Goal: Task Accomplishment & Management: Manage account settings

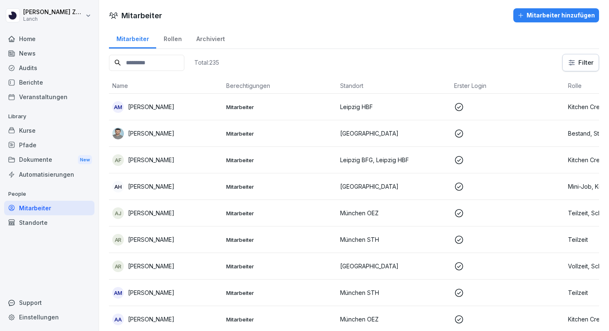
click at [136, 64] on input at bounding box center [146, 63] width 75 height 16
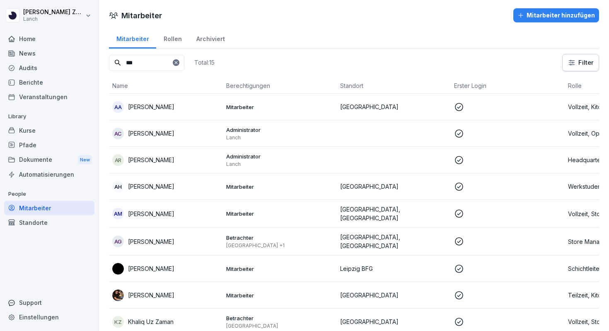
scroll to position [0, 80]
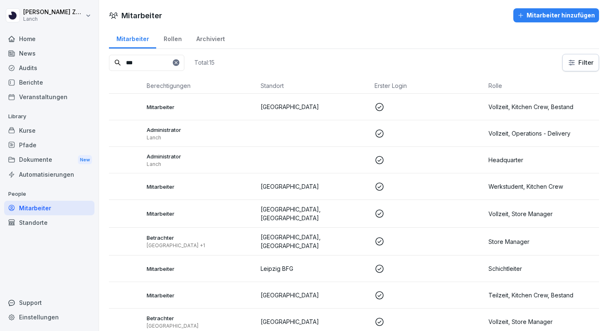
type input "***"
click at [522, 218] on td "Vollzeit, Store Manager" at bounding box center [542, 214] width 114 height 28
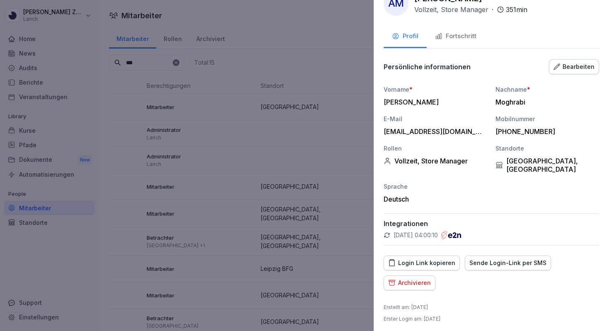
scroll to position [24, 0]
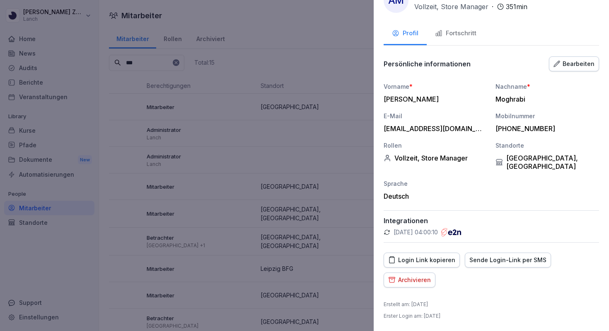
click at [572, 63] on div "Bearbeiten" at bounding box center [574, 63] width 41 height 9
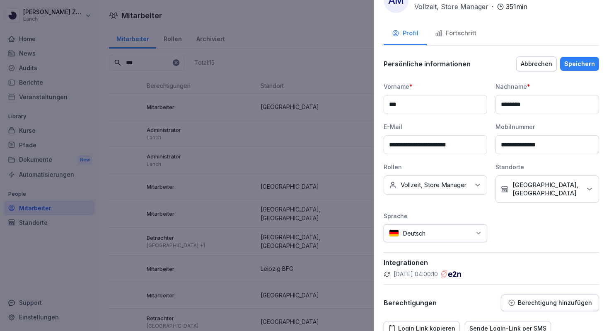
drag, startPoint x: 474, startPoint y: 145, endPoint x: 413, endPoint y: 144, distance: 60.9
click at [413, 144] on input "**********" at bounding box center [436, 144] width 104 height 19
click at [395, 147] on input "**********" at bounding box center [436, 144] width 104 height 19
click at [393, 147] on input "**********" at bounding box center [436, 144] width 104 height 19
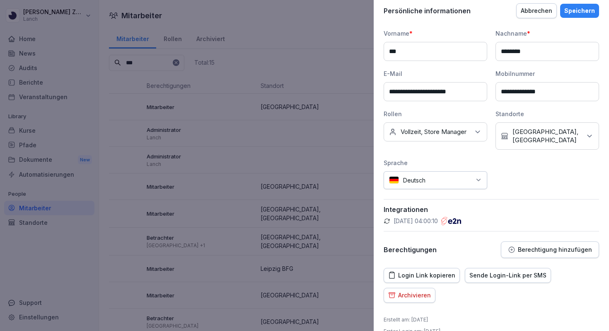
scroll to position [92, 0]
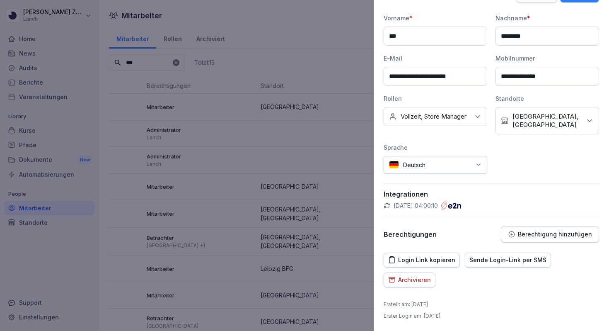
click at [535, 119] on p "München STH, Berlin Hermannplatz" at bounding box center [547, 120] width 69 height 17
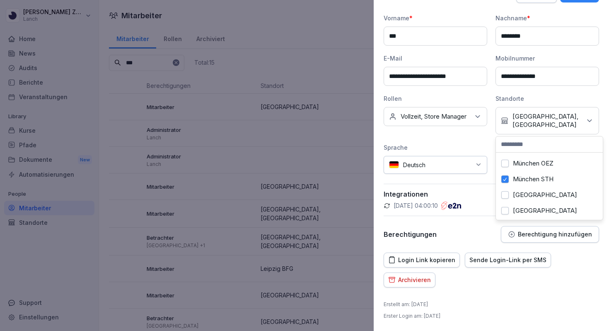
scroll to position [197, 0]
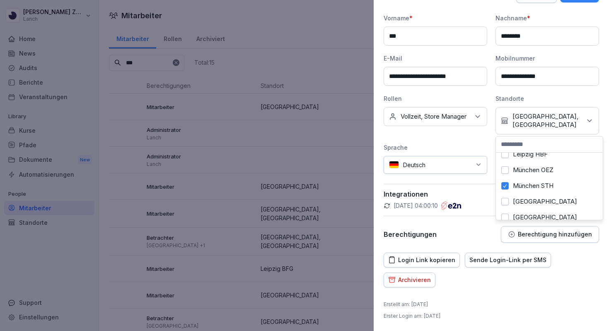
click at [512, 172] on div "München OEZ" at bounding box center [549, 170] width 103 height 16
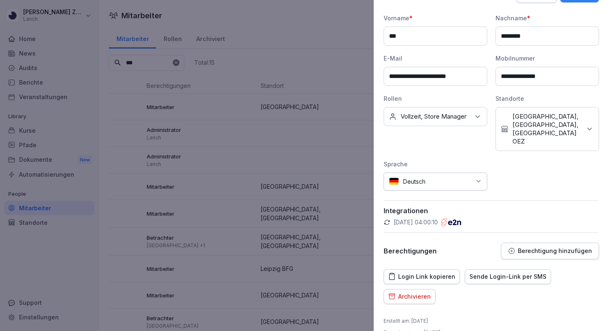
click at [458, 146] on div "**********" at bounding box center [491, 102] width 215 height 177
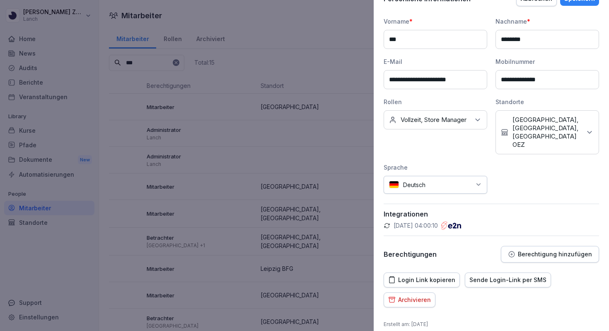
scroll to position [87, 0]
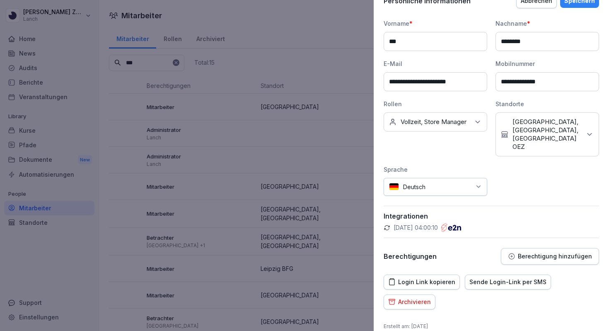
click at [540, 253] on p "Berechtigung hinzufügen" at bounding box center [555, 256] width 74 height 7
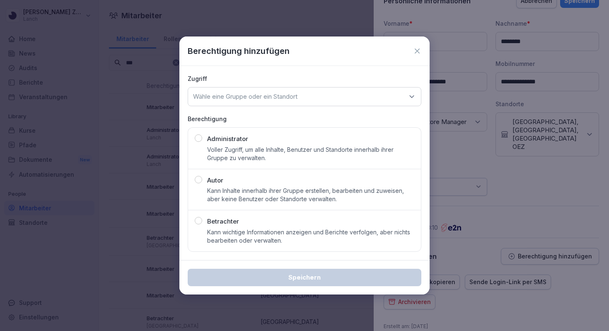
click at [273, 145] on p "Voller Zugriff, um alle Inhalte, Benutzer und Standorte innerhalb ihrer Gruppe …" at bounding box center [310, 153] width 207 height 17
click at [271, 100] on p "Wähle eine Gruppe oder ein Standort" at bounding box center [245, 96] width 104 height 8
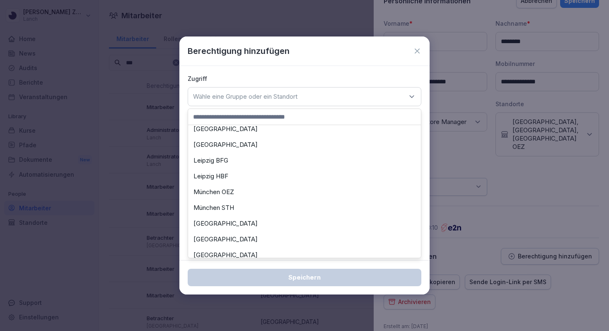
scroll to position [204, 0]
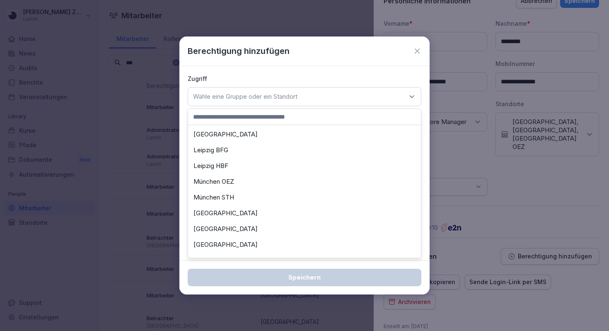
click at [246, 194] on div "München STH" at bounding box center [304, 197] width 229 height 16
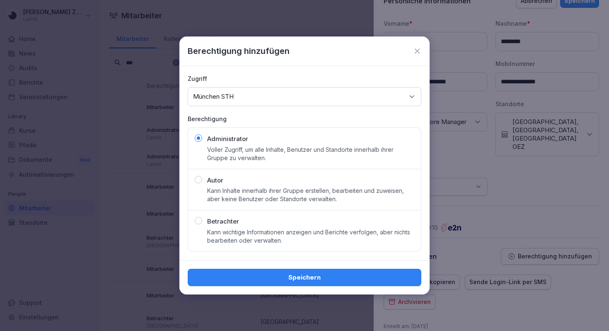
click at [259, 104] on div "Wähle eine Gruppe oder ein Standort München STH" at bounding box center [305, 96] width 234 height 19
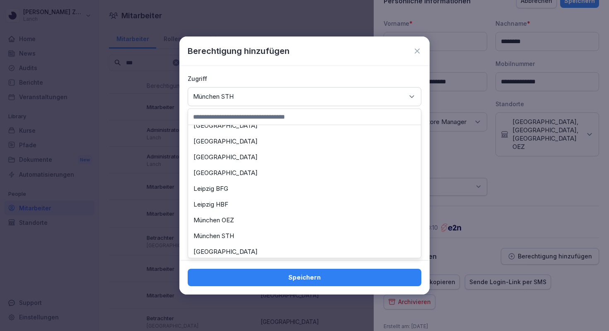
scroll to position [166, 0]
click at [231, 220] on div "München OEZ" at bounding box center [304, 220] width 229 height 16
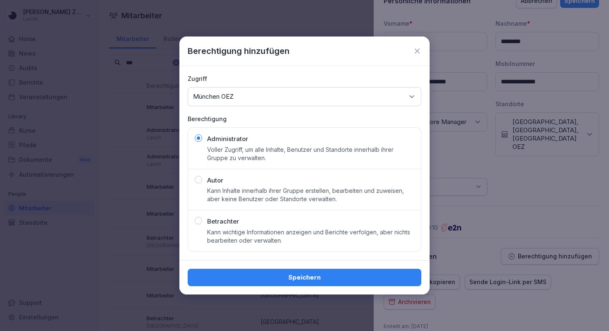
click at [246, 93] on div "Wähle eine Gruppe oder ein Standort München OEZ" at bounding box center [305, 96] width 234 height 19
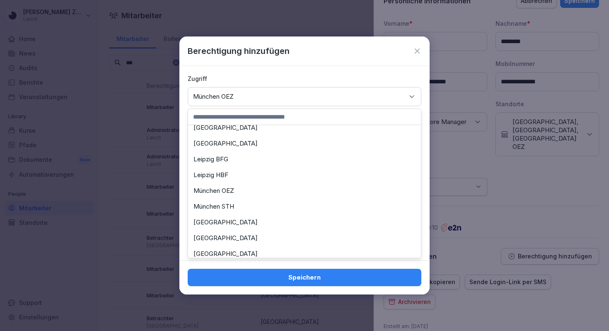
scroll to position [204, 0]
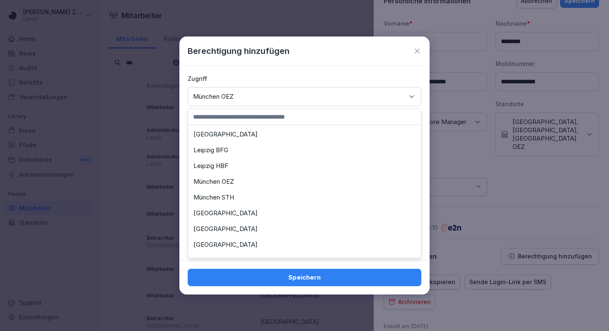
click at [238, 182] on div "München OEZ" at bounding box center [304, 182] width 229 height 16
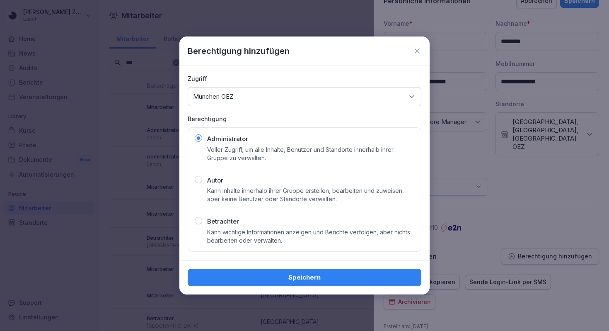
click at [244, 101] on div "Wähle eine Gruppe oder ein Standort München OEZ" at bounding box center [305, 96] width 234 height 19
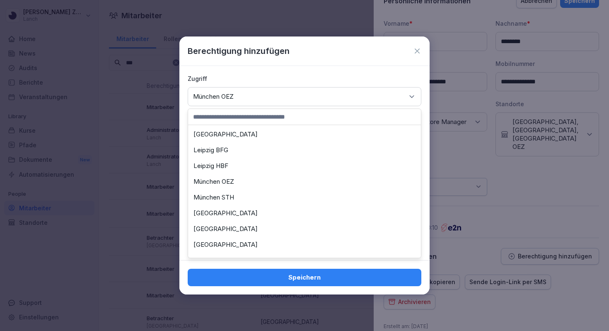
click at [235, 197] on div "München STH" at bounding box center [304, 197] width 229 height 16
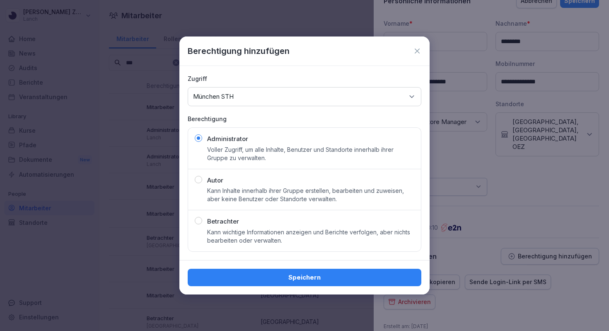
click at [259, 274] on div "Speichern" at bounding box center [304, 277] width 220 height 9
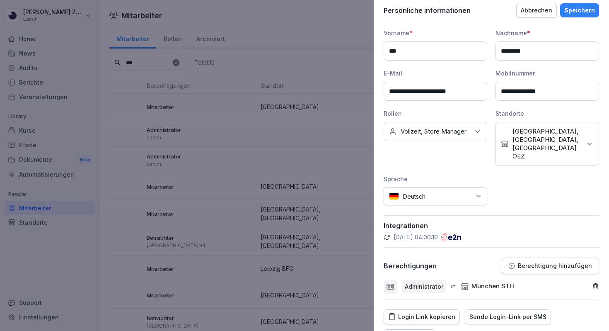
scroll to position [0, 0]
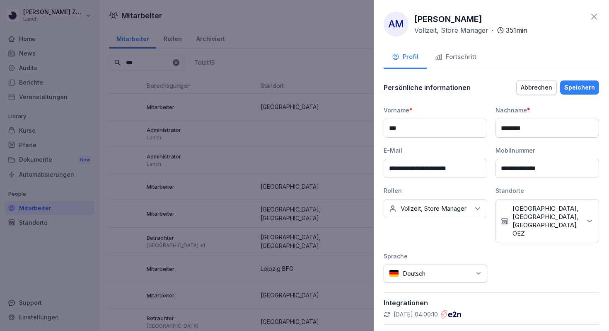
click at [574, 89] on div "Speichern" at bounding box center [579, 87] width 31 height 9
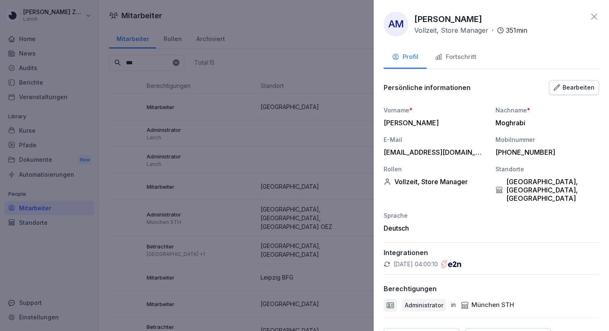
click at [467, 55] on div "Fortschritt" at bounding box center [455, 57] width 41 height 10
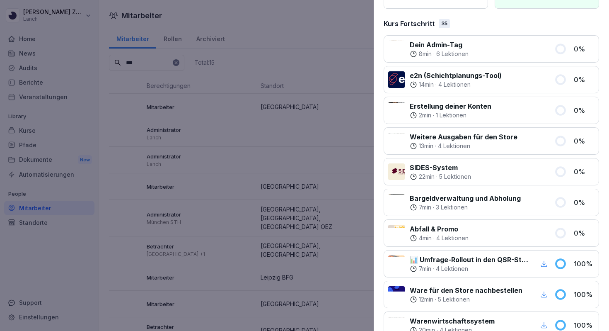
scroll to position [104, 0]
